Goal: Navigation & Orientation: Find specific page/section

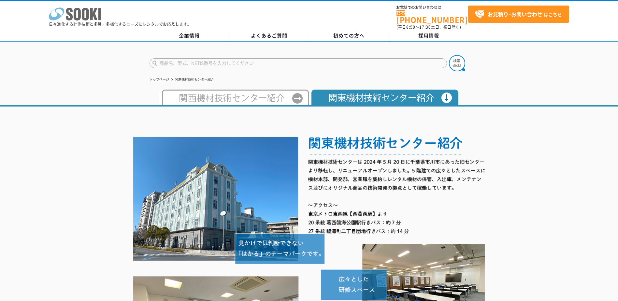
click at [66, 9] on icon "株式会社 ソーキ" at bounding box center [75, 13] width 52 height 13
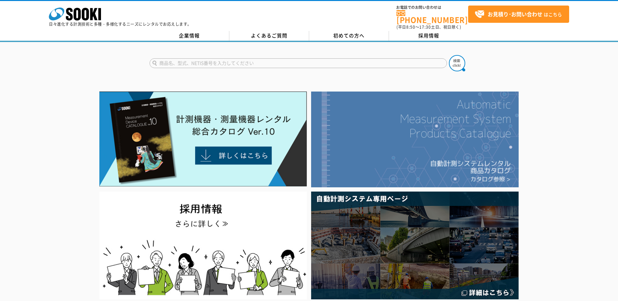
click at [373, 175] on img at bounding box center [414, 140] width 207 height 96
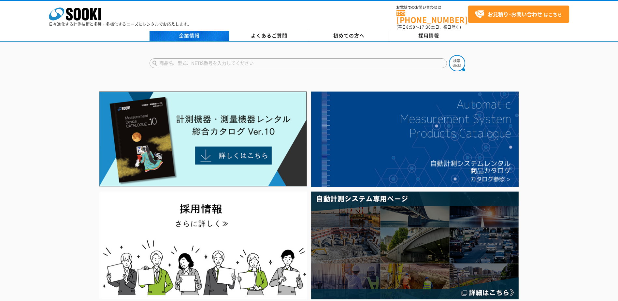
click at [209, 31] on link "企業情報" at bounding box center [190, 36] width 80 height 10
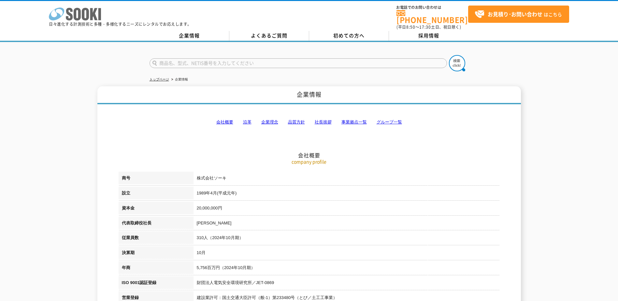
click at [80, 12] on icon at bounding box center [77, 14] width 7 height 13
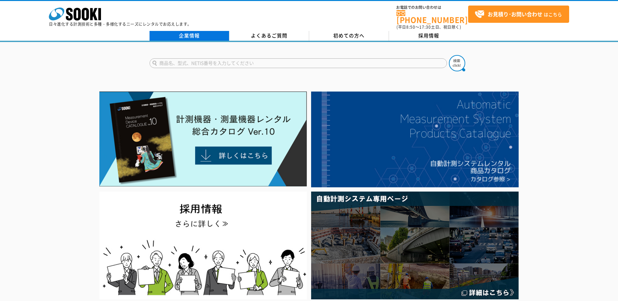
click at [185, 35] on link "企業情報" at bounding box center [190, 36] width 80 height 10
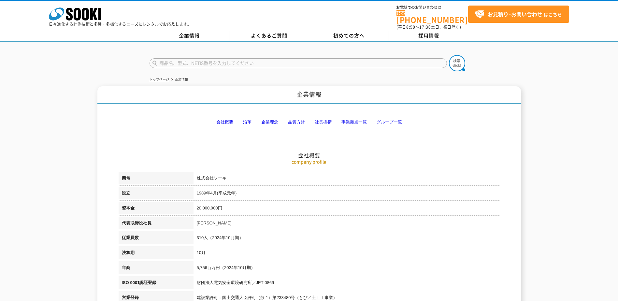
click at [110, 13] on div "株式会社 ソーキ spMenu 日々進化する計測技術と多種・多様化するニーズにレンタルでお応えします。" at bounding box center [120, 15] width 143 height 22
click at [81, 14] on icon "株式会社 ソーキ" at bounding box center [75, 13] width 52 height 13
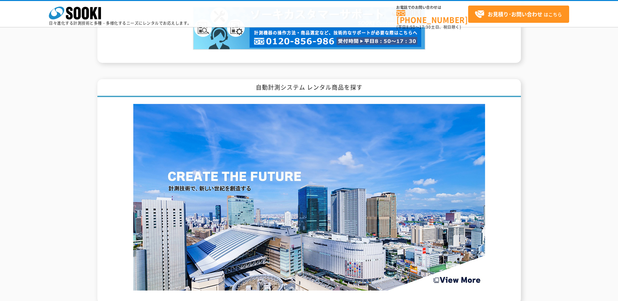
scroll to position [772, 0]
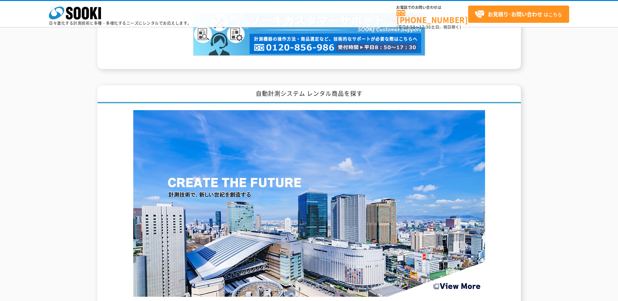
click at [272, 154] on img at bounding box center [309, 203] width 352 height 187
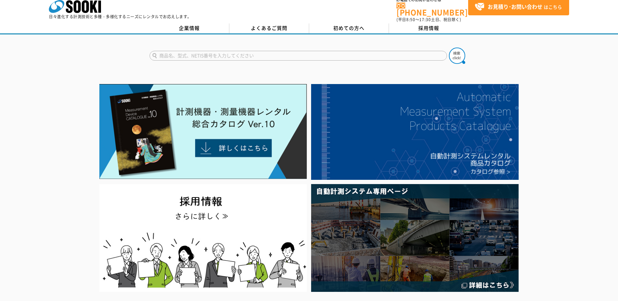
scroll to position [0, 0]
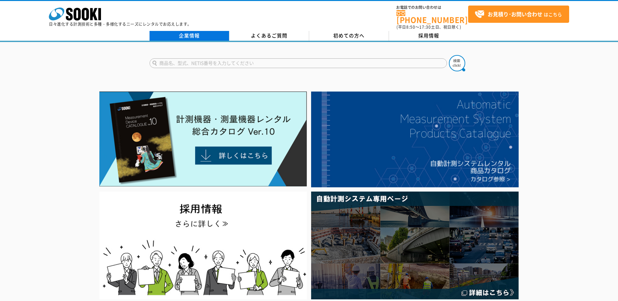
click at [188, 31] on link "企業情報" at bounding box center [190, 36] width 80 height 10
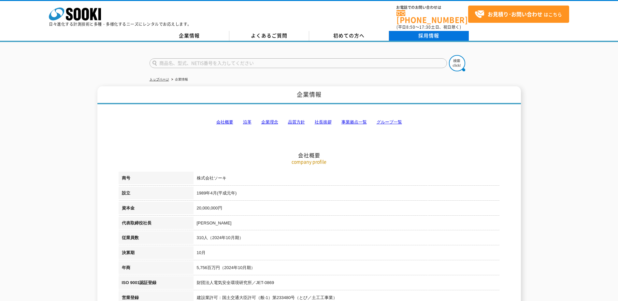
click at [432, 33] on link "採用情報" at bounding box center [429, 36] width 80 height 10
